Goal: Information Seeking & Learning: Learn about a topic

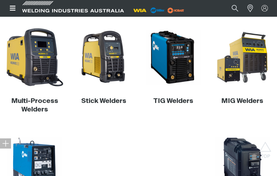
scroll to position [138, 0]
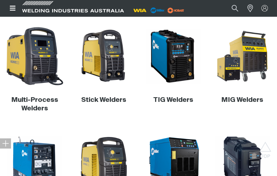
click at [34, 60] on img at bounding box center [34, 56] width 60 height 60
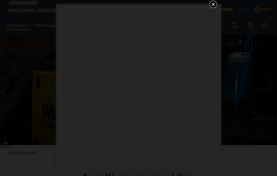
click at [211, 5] on icon "Get 5 WIA Welding Guides Free!" at bounding box center [213, 4] width 7 height 7
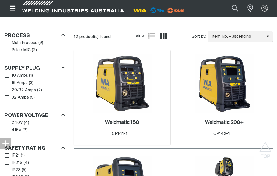
scroll to position [275, 0]
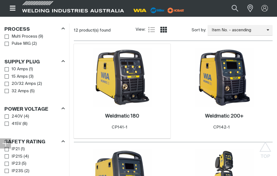
click at [118, 88] on img at bounding box center [122, 77] width 59 height 59
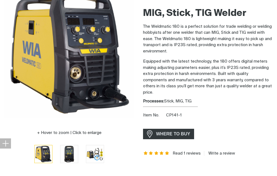
scroll to position [137, 0]
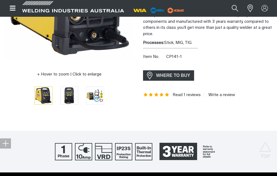
click at [176, 56] on span "CP141-1" at bounding box center [174, 57] width 16 height 4
copy span "CP141"
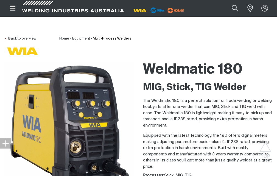
scroll to position [0, 0]
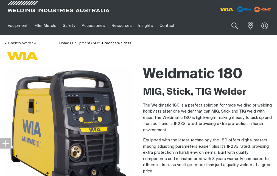
click at [213, 131] on p "The Weldmatic 180 is a perfect solution for trade welding or welding hobbyists …" at bounding box center [208, 117] width 130 height 31
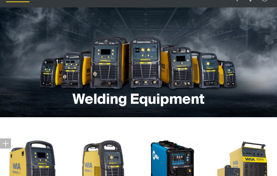
scroll to position [82, 0]
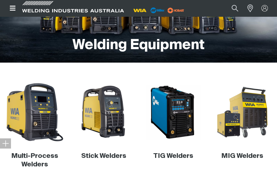
click at [37, 115] on img at bounding box center [34, 112] width 60 height 60
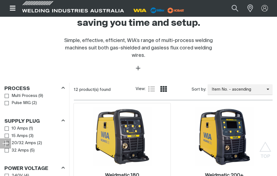
scroll to position [302, 0]
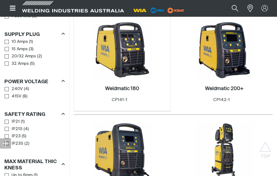
click at [123, 62] on img at bounding box center [122, 50] width 59 height 59
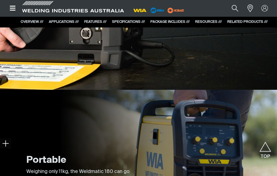
scroll to position [714, 0]
